Goal: Check status: Check status

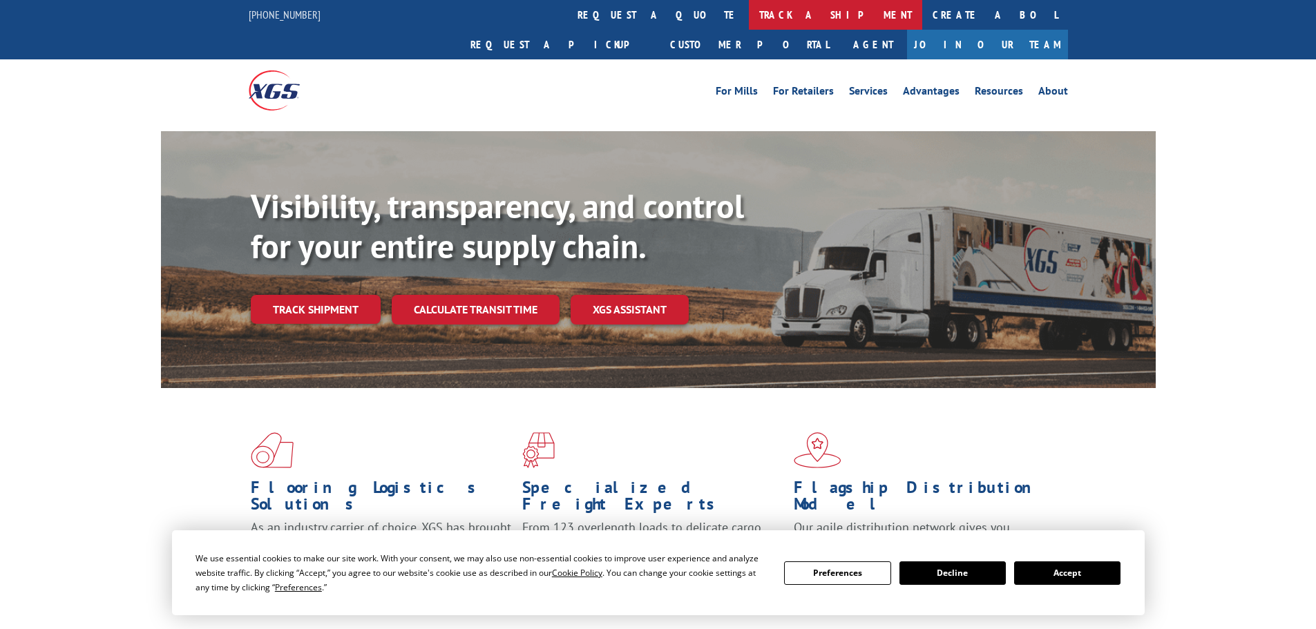
click at [749, 15] on link "track a shipment" at bounding box center [835, 15] width 173 height 30
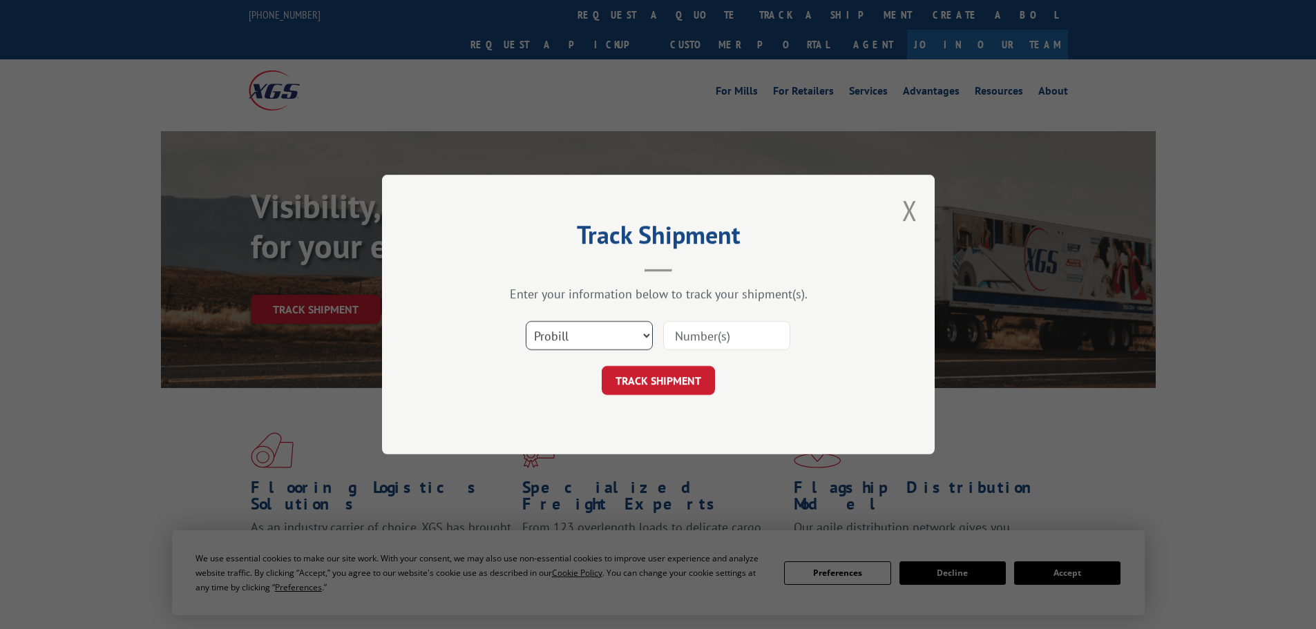
click at [568, 339] on select "Select category... Probill BOL PO" at bounding box center [589, 335] width 127 height 29
select select "bol"
click at [526, 321] on select "Select category... Probill BOL PO" at bounding box center [589, 335] width 127 height 29
click at [742, 339] on input at bounding box center [726, 335] width 127 height 29
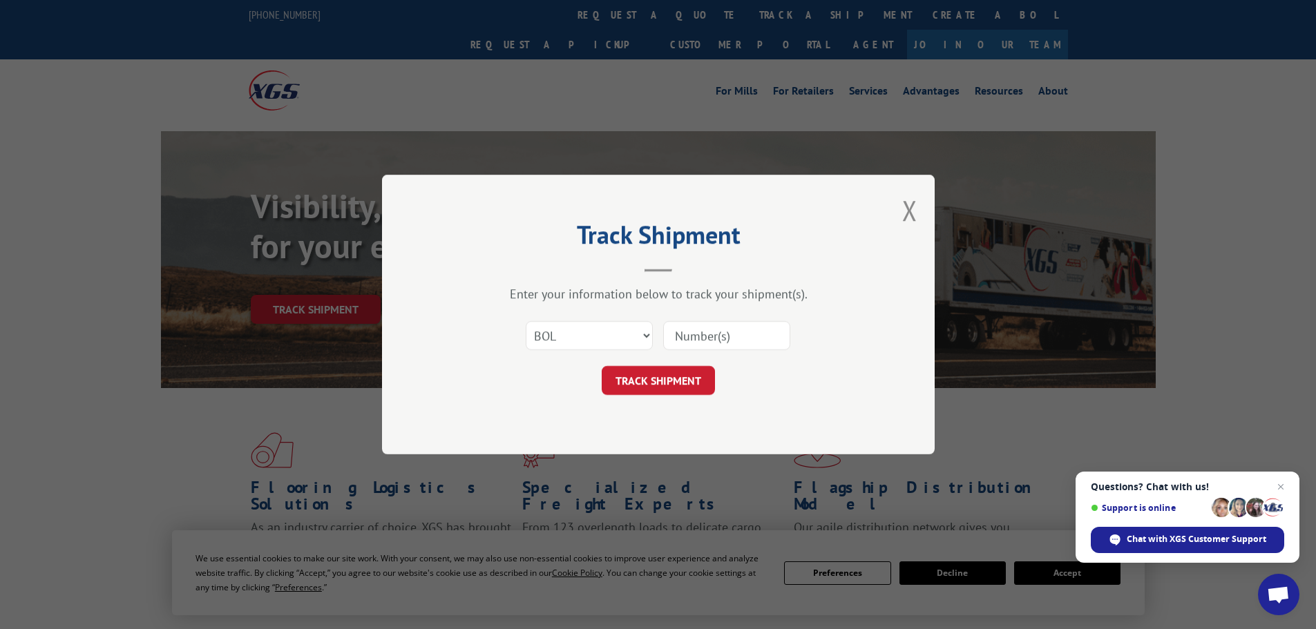
paste input "6013772"
type input "6013772"
click at [637, 394] on button "TRACK SHIPMENT" at bounding box center [658, 380] width 113 height 29
